Goal: Task Accomplishment & Management: Manage account settings

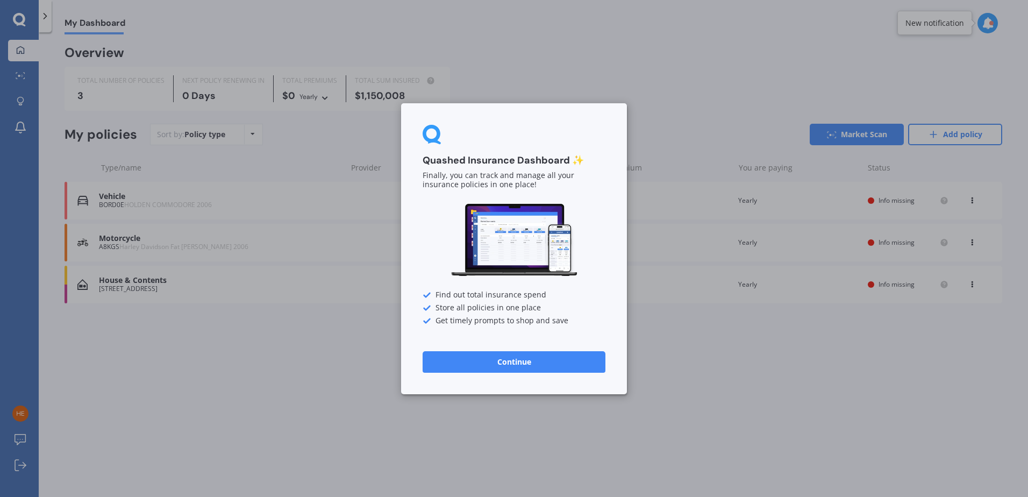
click at [540, 358] on button "Continue" at bounding box center [514, 362] width 183 height 22
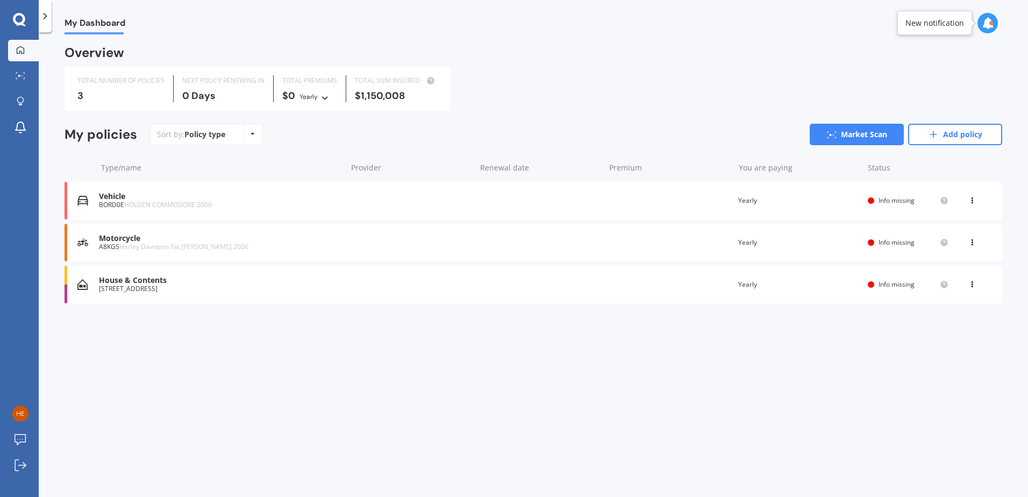
click at [544, 357] on div "My Dashboard Overview TOTAL NUMBER OF POLICIES 3 NEXT POLICY RENEWING [DATE] TO…" at bounding box center [533, 266] width 989 height 465
click at [953, 137] on link "Add policy" at bounding box center [955, 135] width 94 height 22
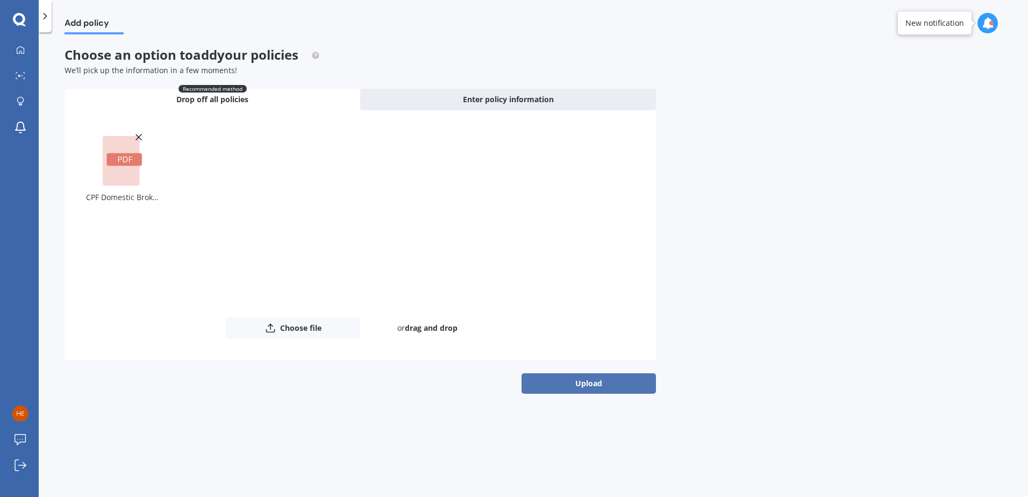
click at [607, 383] on button "Upload" at bounding box center [589, 383] width 134 height 20
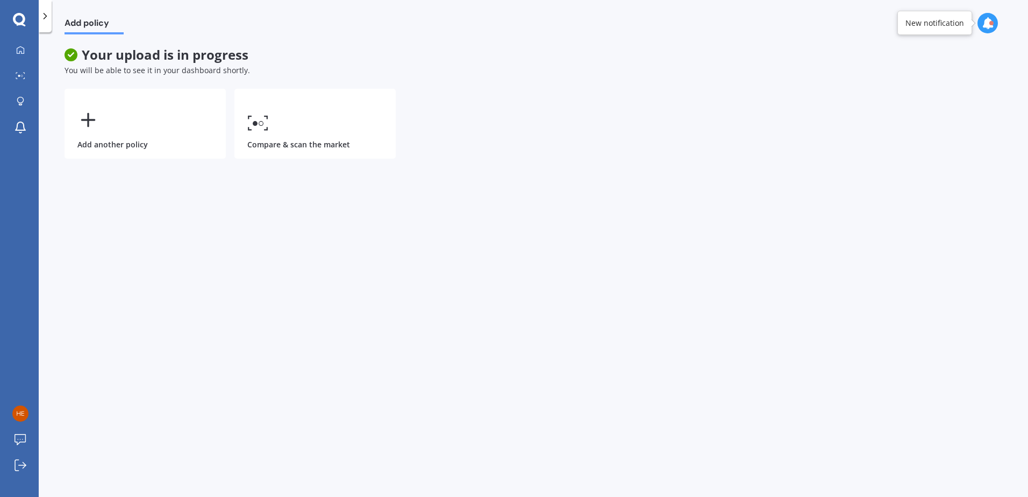
click at [336, 327] on div "Add policy Your upload is in progress You will be able to see it in your dashbo…" at bounding box center [533, 266] width 989 height 465
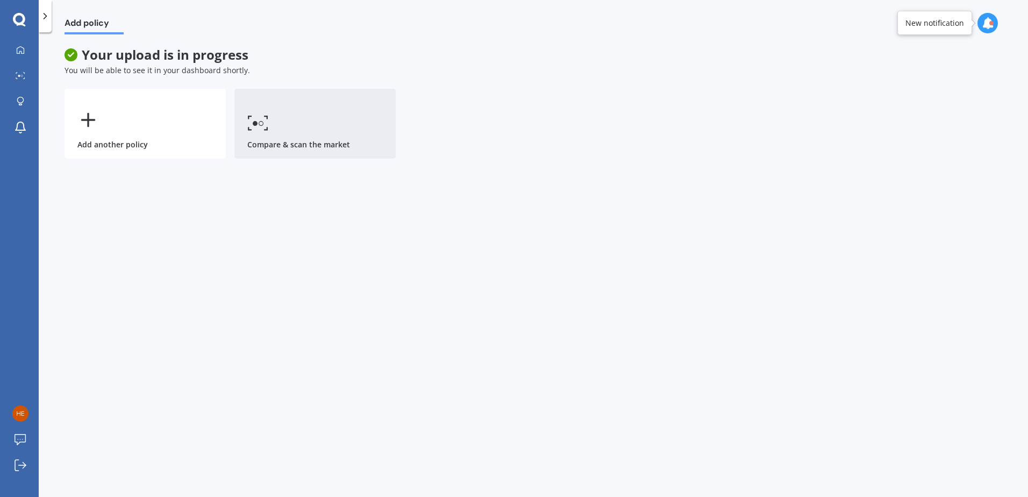
click at [319, 126] on link "Compare & scan the market" at bounding box center [314, 124] width 161 height 70
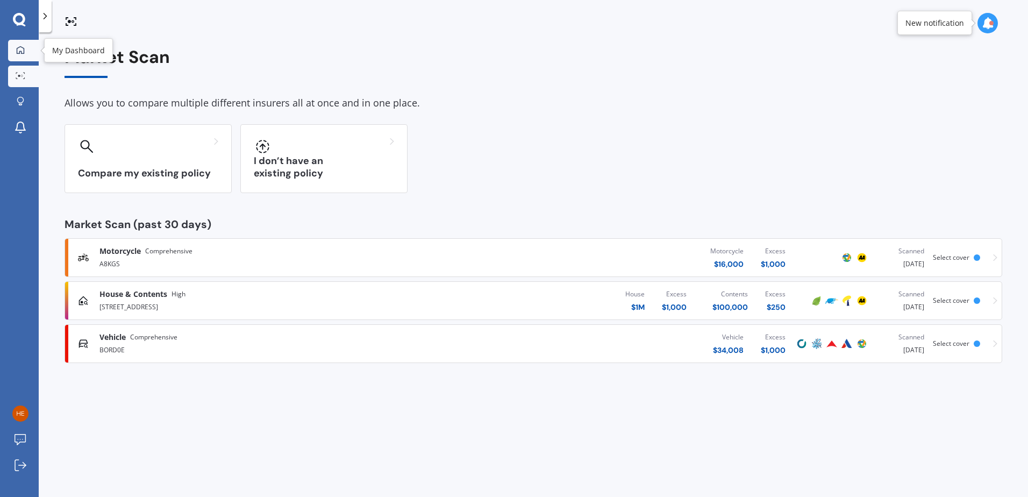
click at [20, 53] on icon at bounding box center [21, 50] width 8 height 8
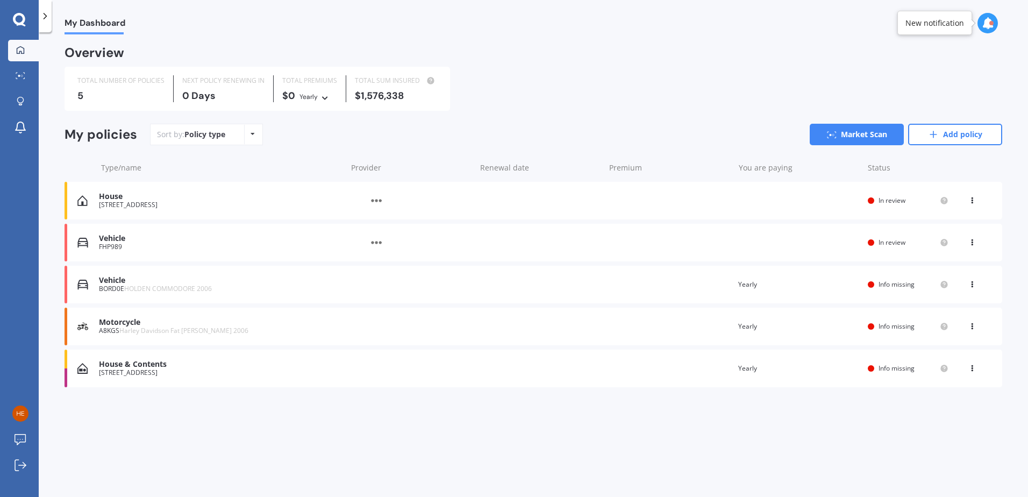
click at [149, 363] on div "House & Contents" at bounding box center [220, 364] width 242 height 9
click at [119, 195] on div "House" at bounding box center [220, 196] width 242 height 9
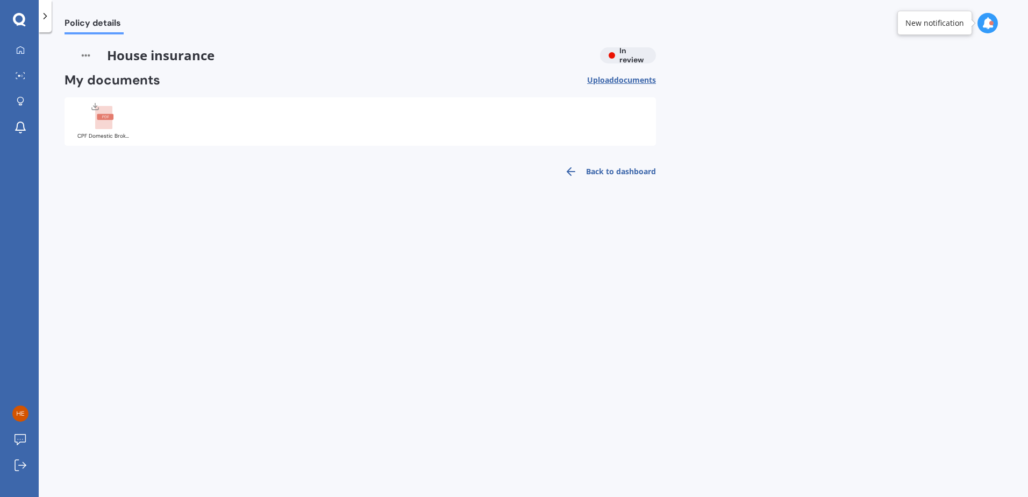
click at [629, 59] on div "House insurance In review" at bounding box center [360, 55] width 591 height 16
click at [585, 172] on link "Back to dashboard" at bounding box center [607, 172] width 98 height 26
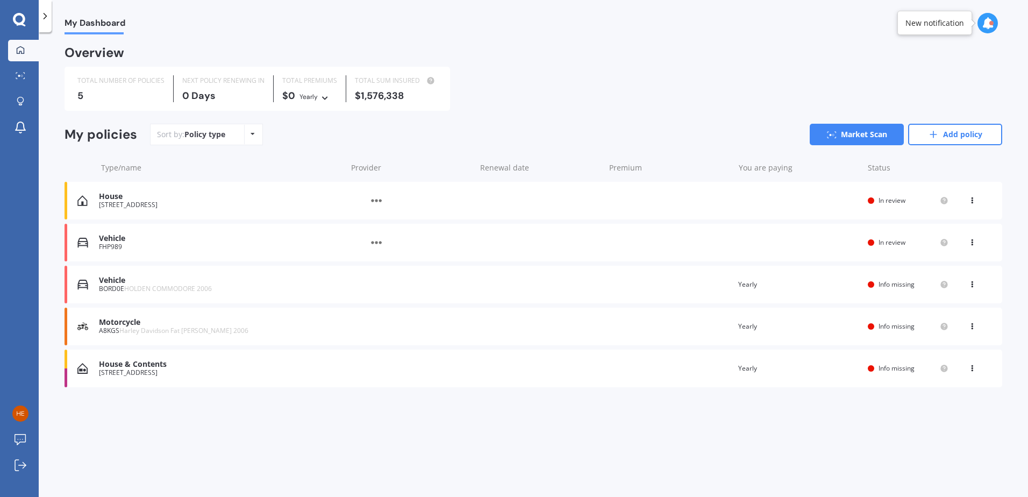
click at [116, 241] on div "Vehicle" at bounding box center [220, 238] width 242 height 9
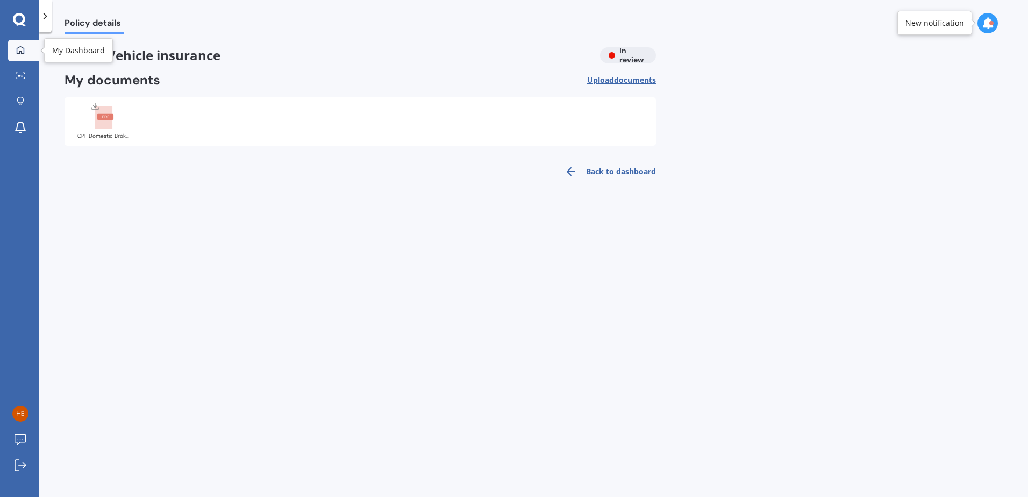
click at [27, 51] on div at bounding box center [20, 51] width 16 height 10
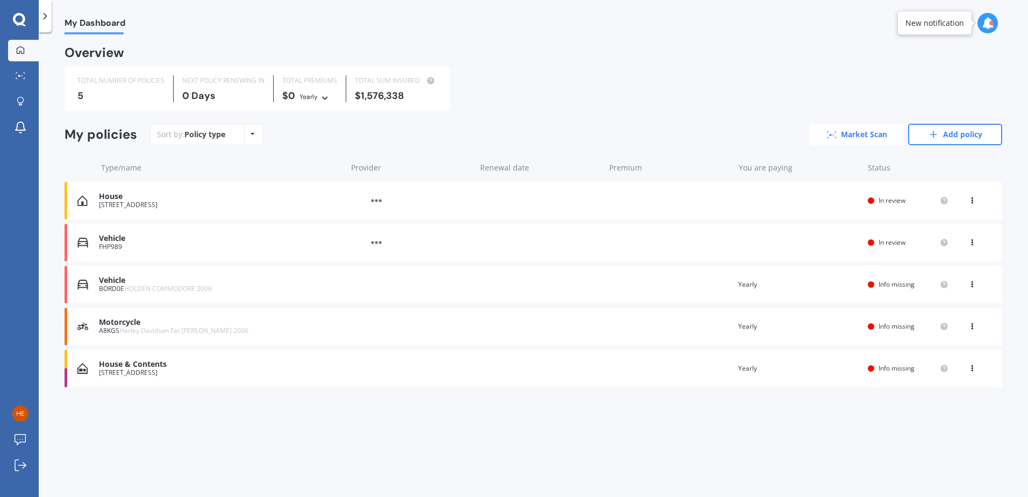
click at [868, 134] on link "Market Scan" at bounding box center [857, 135] width 94 height 22
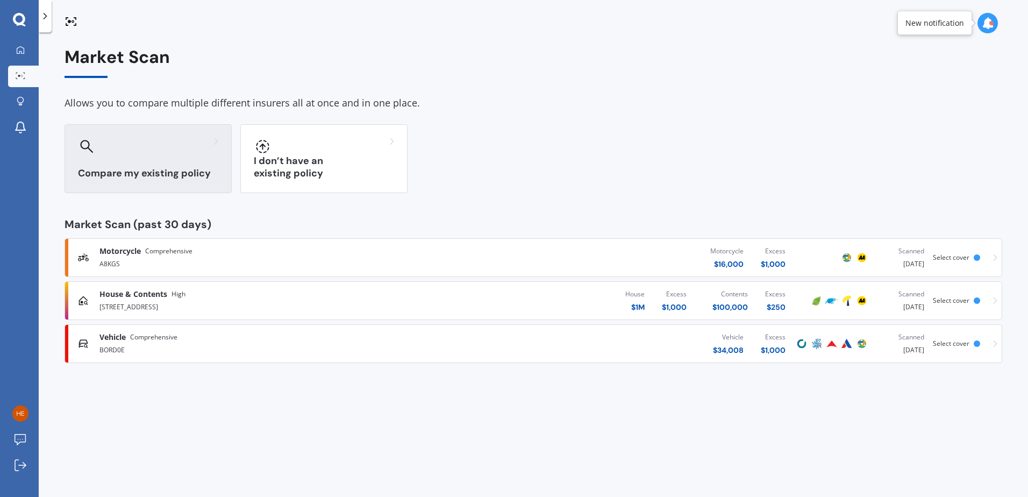
click at [136, 172] on h3 "Compare my existing policy" at bounding box center [148, 173] width 140 height 12
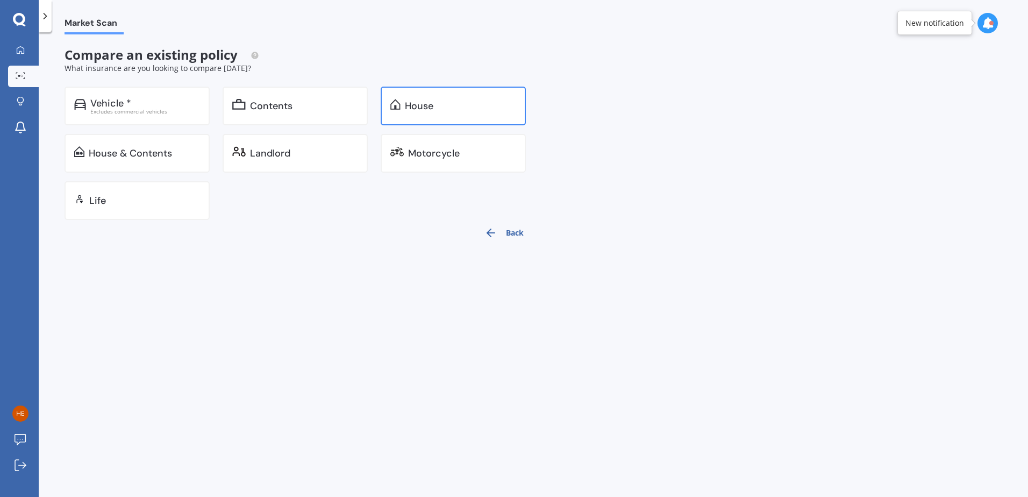
click at [497, 112] on div "House" at bounding box center [453, 106] width 145 height 39
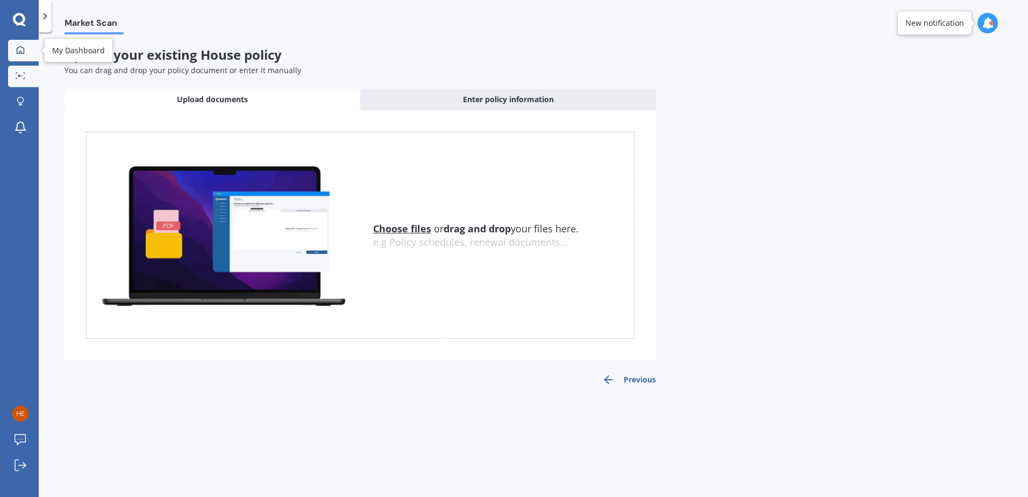
click at [28, 52] on div at bounding box center [20, 51] width 16 height 10
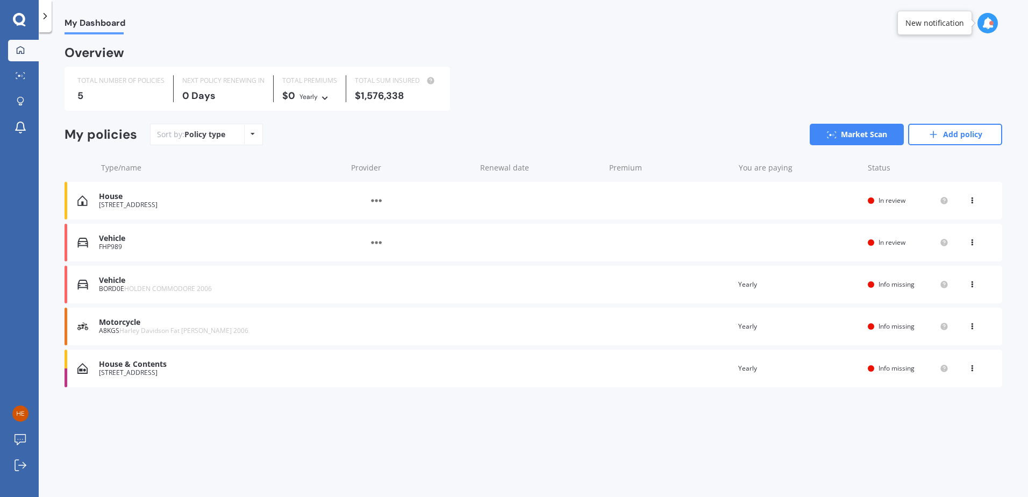
click at [689, 125] on div "Sort by: Policy type Policy type Alphabetical Date added Renewing next Market S…" at bounding box center [576, 135] width 852 height 22
click at [974, 197] on icon at bounding box center [972, 198] width 8 height 6
click at [957, 224] on div "View policy" at bounding box center [948, 221] width 106 height 22
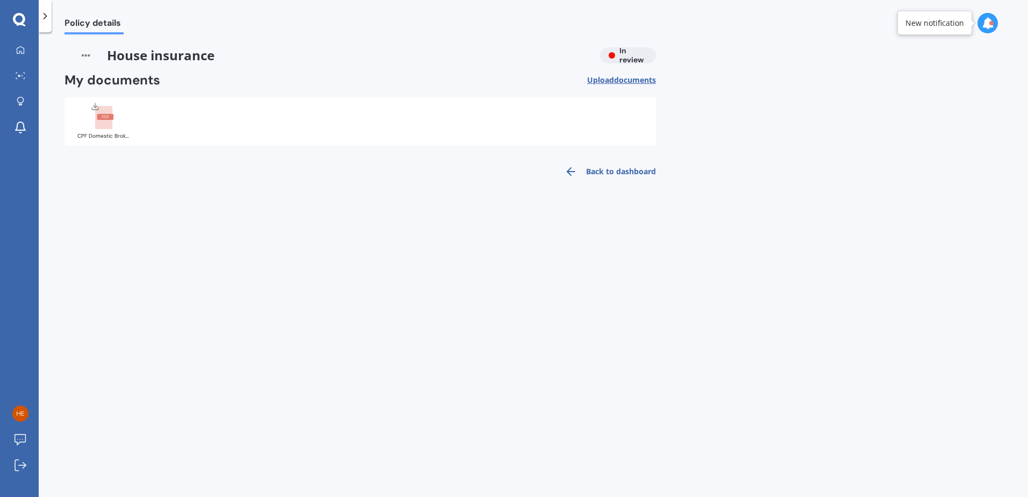
click at [630, 80] on span "documents" at bounding box center [635, 80] width 42 height 10
click at [22, 16] on icon at bounding box center [19, 19] width 12 height 12
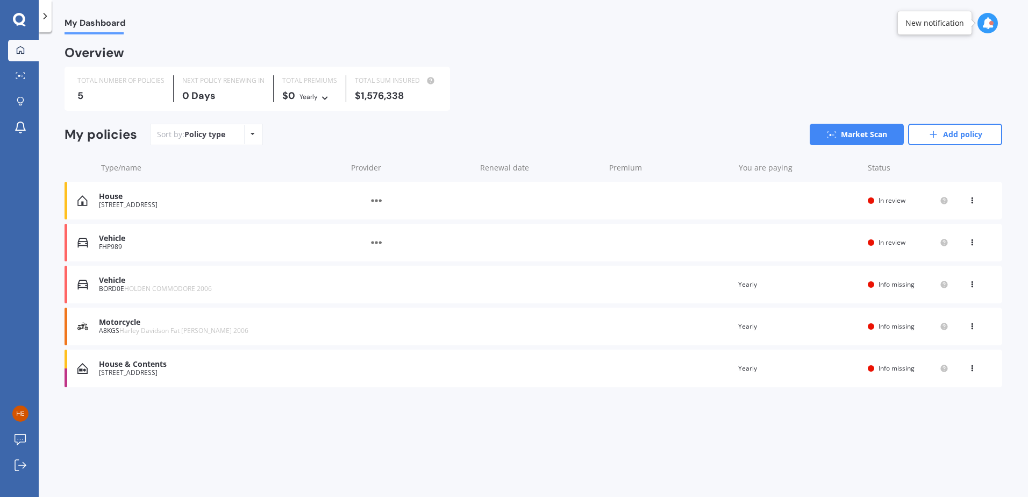
click at [622, 92] on div "TOTAL NUMBER OF POLICIES 5 NEXT POLICY RENEWING [DATE] TOTAL PREMIUMS $0 Yearly…" at bounding box center [534, 89] width 938 height 44
click at [20, 13] on icon at bounding box center [19, 19] width 12 height 12
click at [110, 239] on div "Vehicle" at bounding box center [220, 238] width 242 height 9
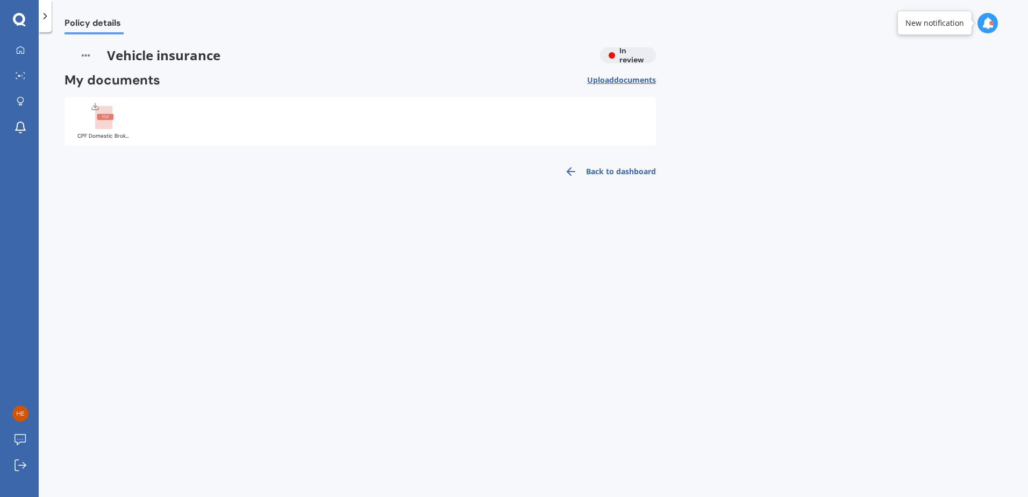
click at [619, 333] on div "Policy details Vehicle insurance In review My documents Upload documents Upload…" at bounding box center [533, 266] width 989 height 465
click at [16, 54] on div at bounding box center [20, 51] width 16 height 10
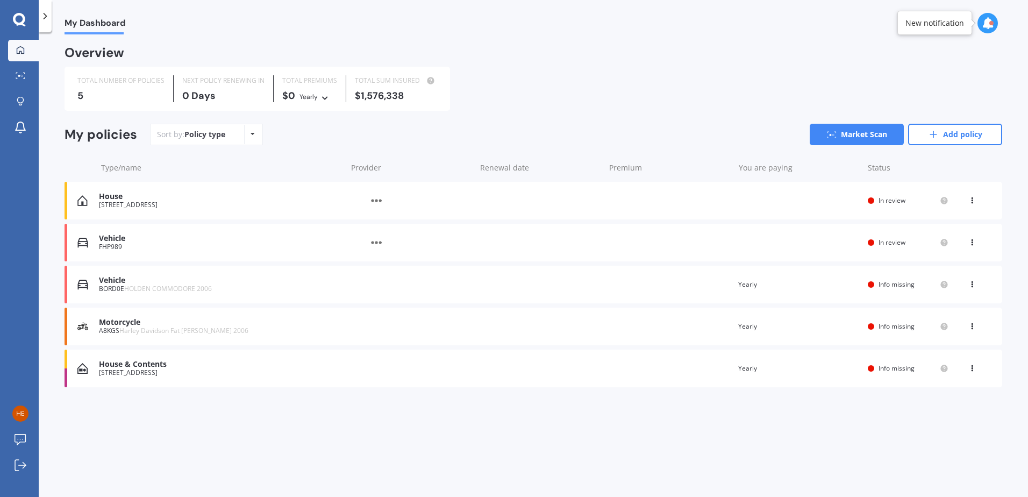
click at [876, 198] on div "In review" at bounding box center [908, 200] width 81 height 9
